Goal: Find specific page/section: Find specific page/section

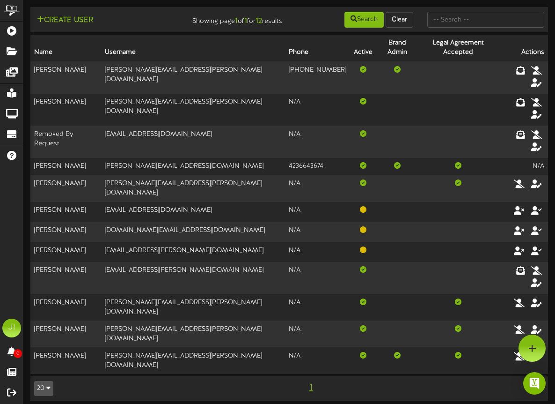
click at [172, 326] on html "ChannelValet Playlists Folders Messages My Library Groups Devices Help JI [PERS…" at bounding box center [277, 205] width 555 height 410
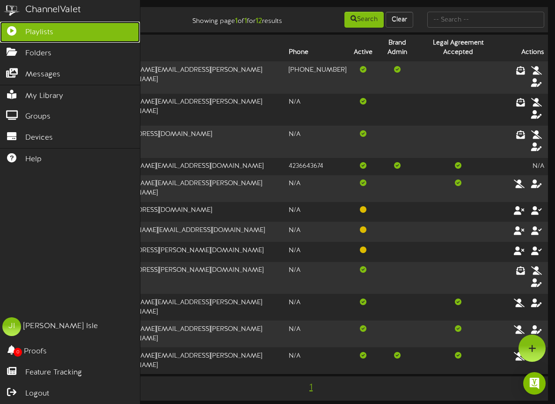
click at [32, 35] on span "Playlists" at bounding box center [39, 32] width 28 height 11
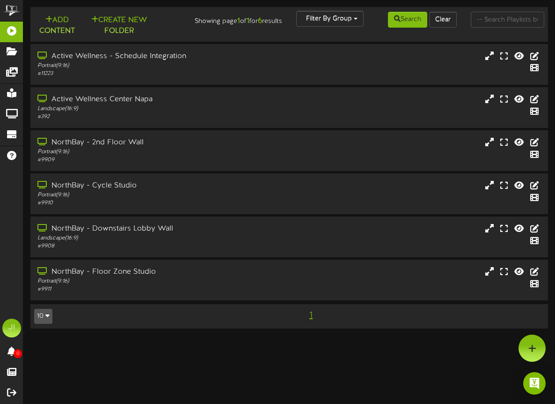
click at [348, 21] on div "Search Clear" at bounding box center [398, 20] width 131 height 18
